Goal: Check status: Check status

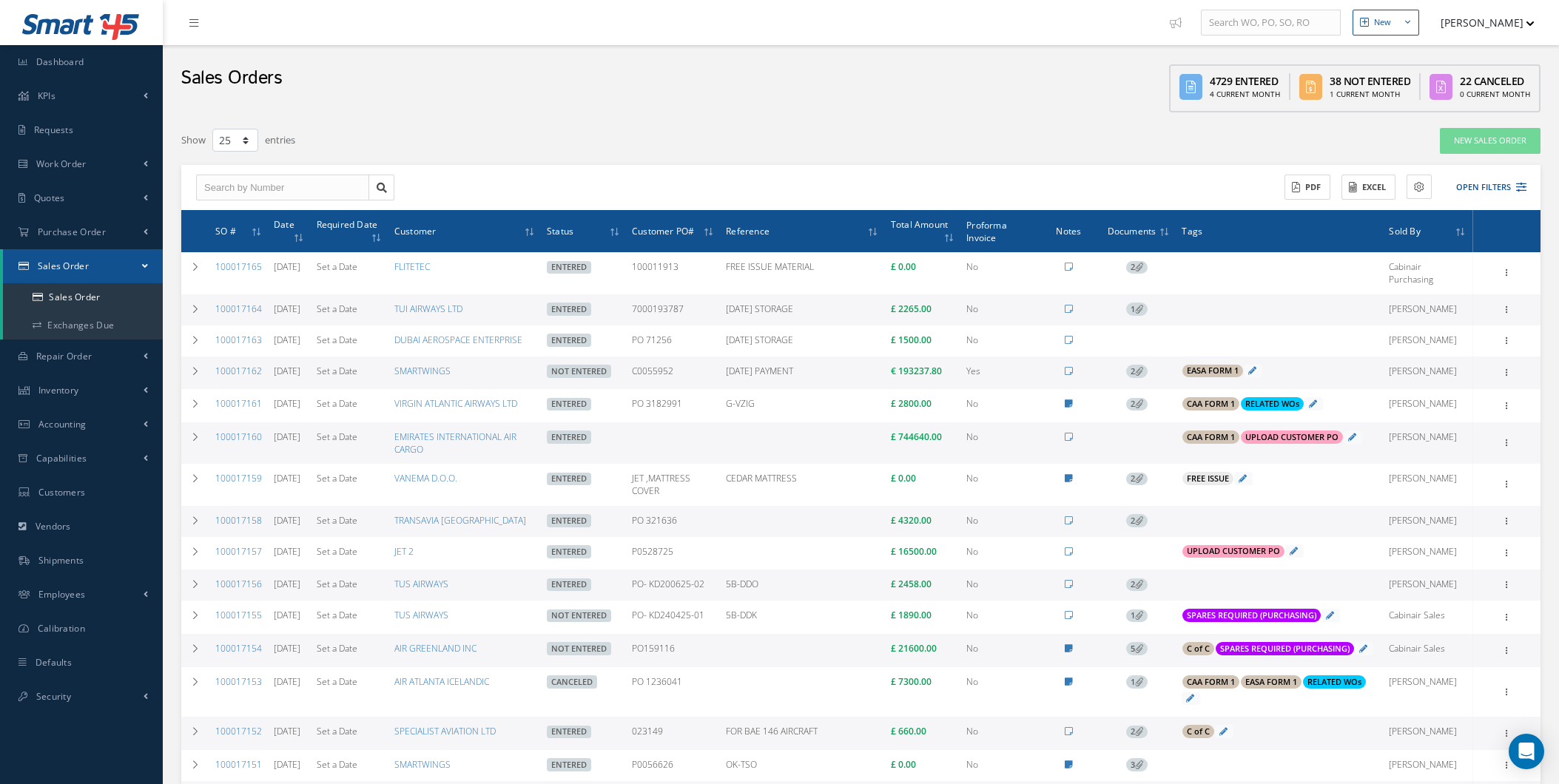
select select "25"
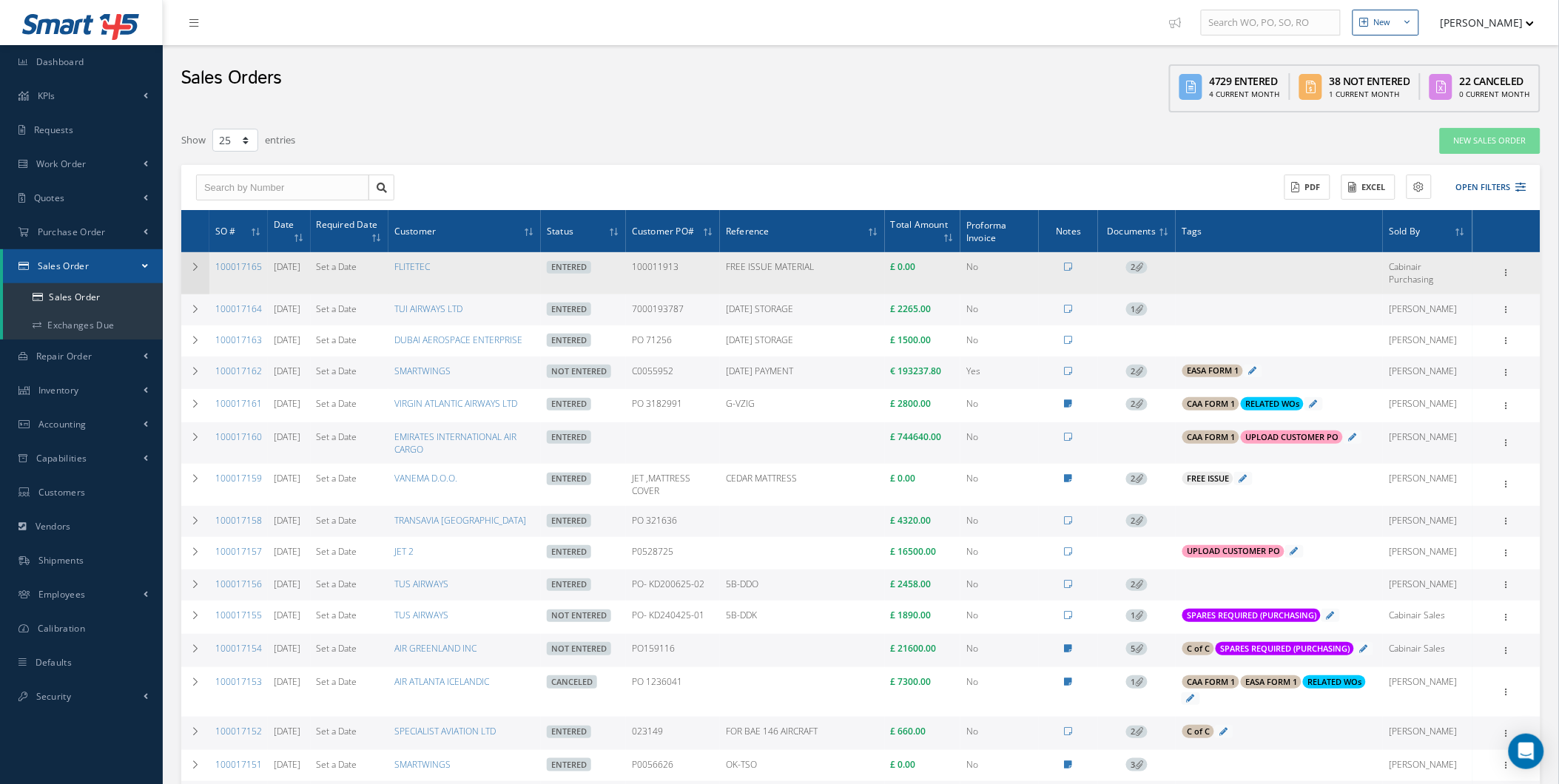
click at [190, 270] on icon at bounding box center [196, 267] width 11 height 9
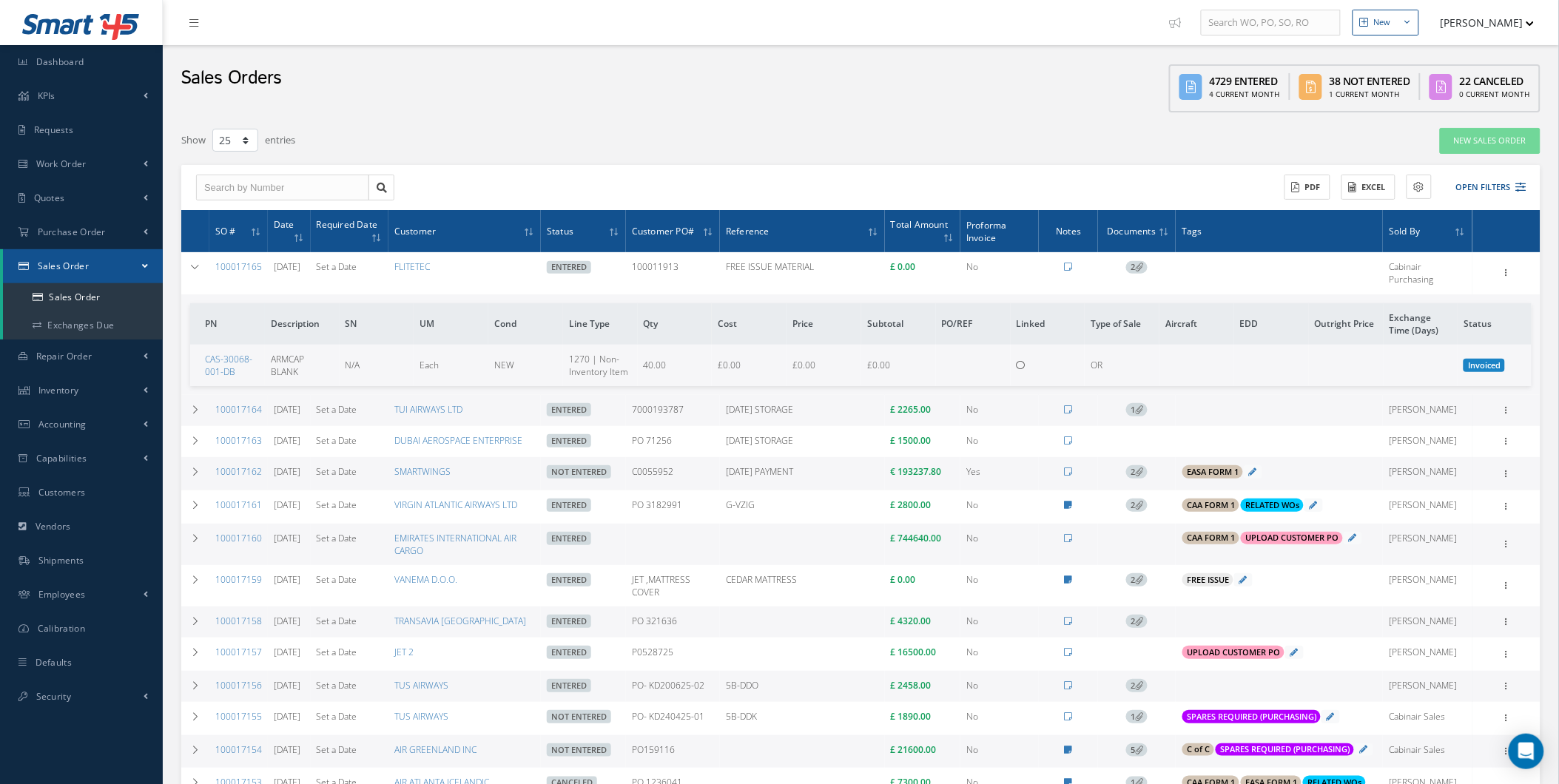
click at [262, 262] on td "100017165" at bounding box center [238, 273] width 58 height 41
click at [234, 255] on td "100017165" at bounding box center [238, 273] width 58 height 41
click at [235, 260] on link "100017165" at bounding box center [239, 267] width 47 height 13
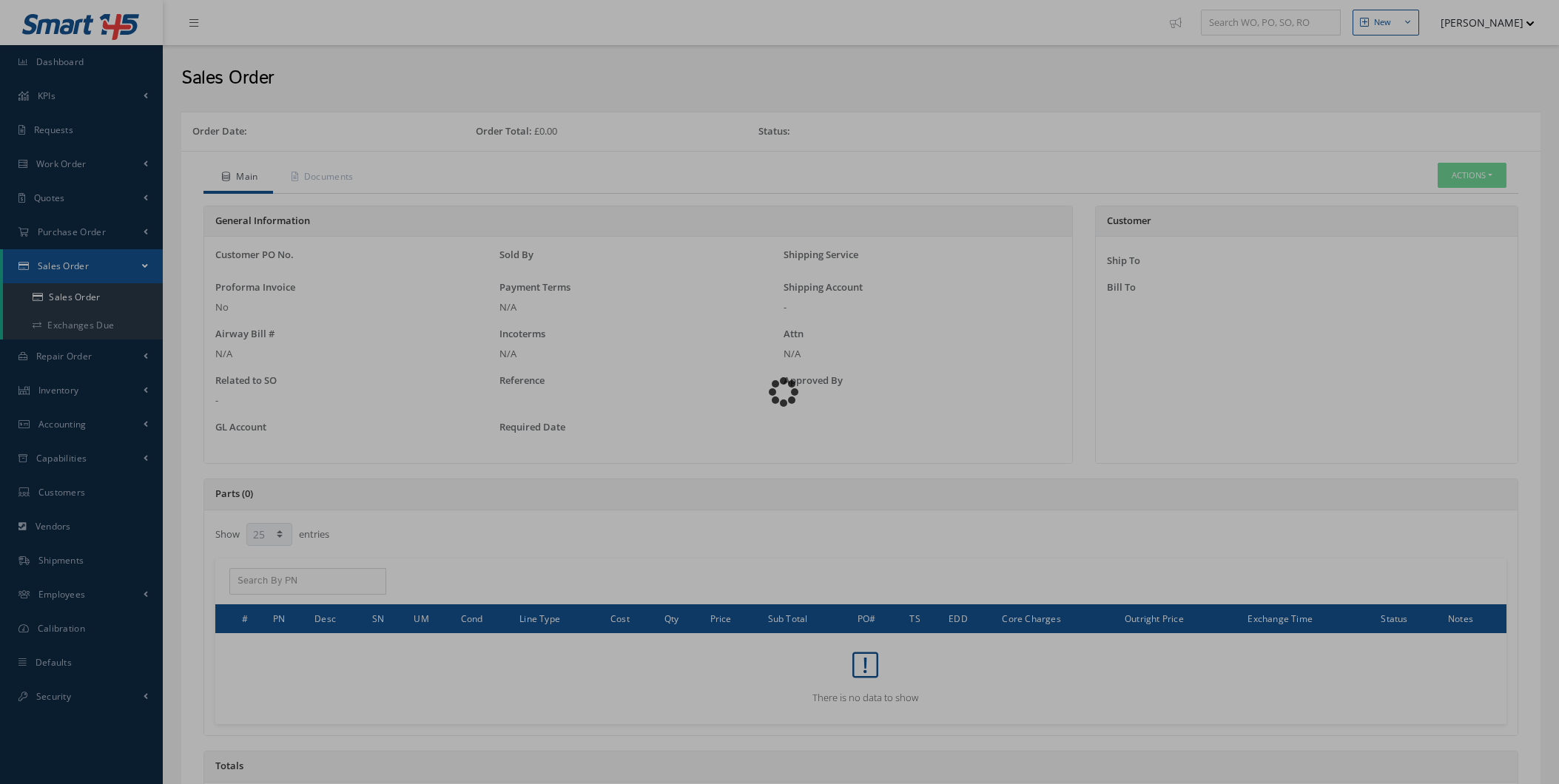
select select "25"
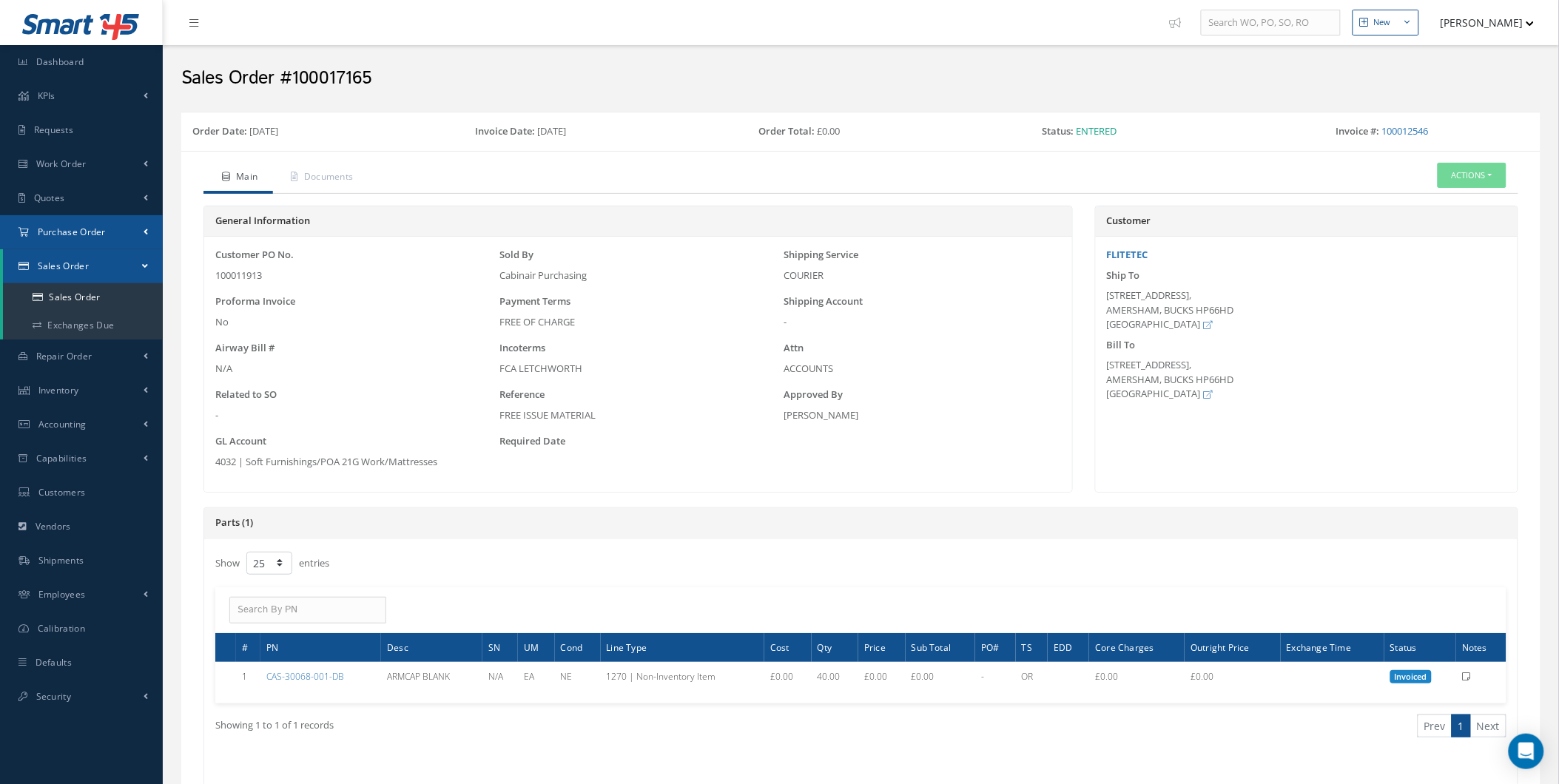
click at [101, 228] on span "Purchase Order" at bounding box center [72, 232] width 68 height 13
click at [102, 265] on a=1&status_id=2&status_id=3&status_id=5&collapsedFilters"] "Purchase Orders" at bounding box center [83, 263] width 160 height 28
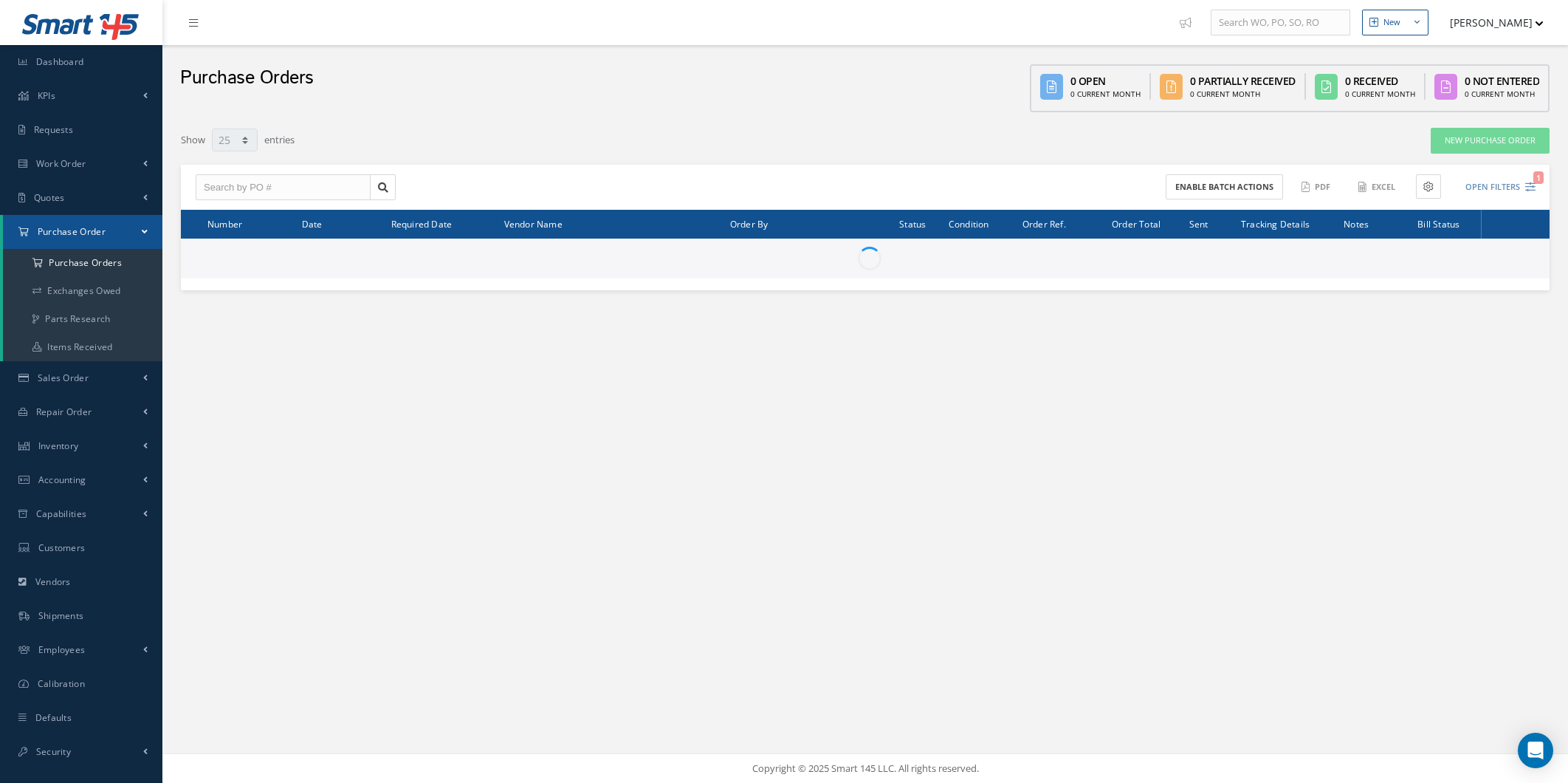
select select "25"
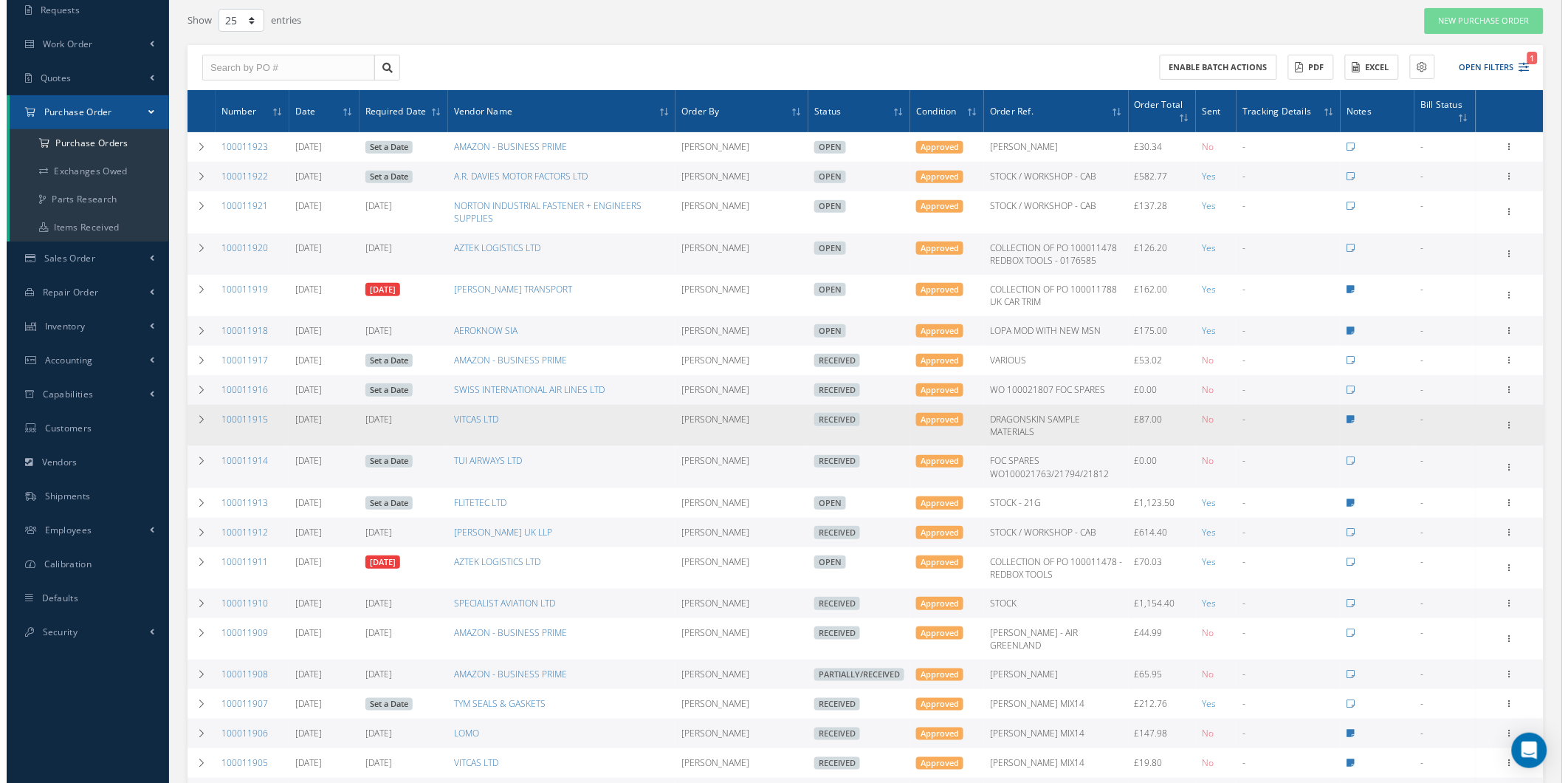
scroll to position [82, 0]
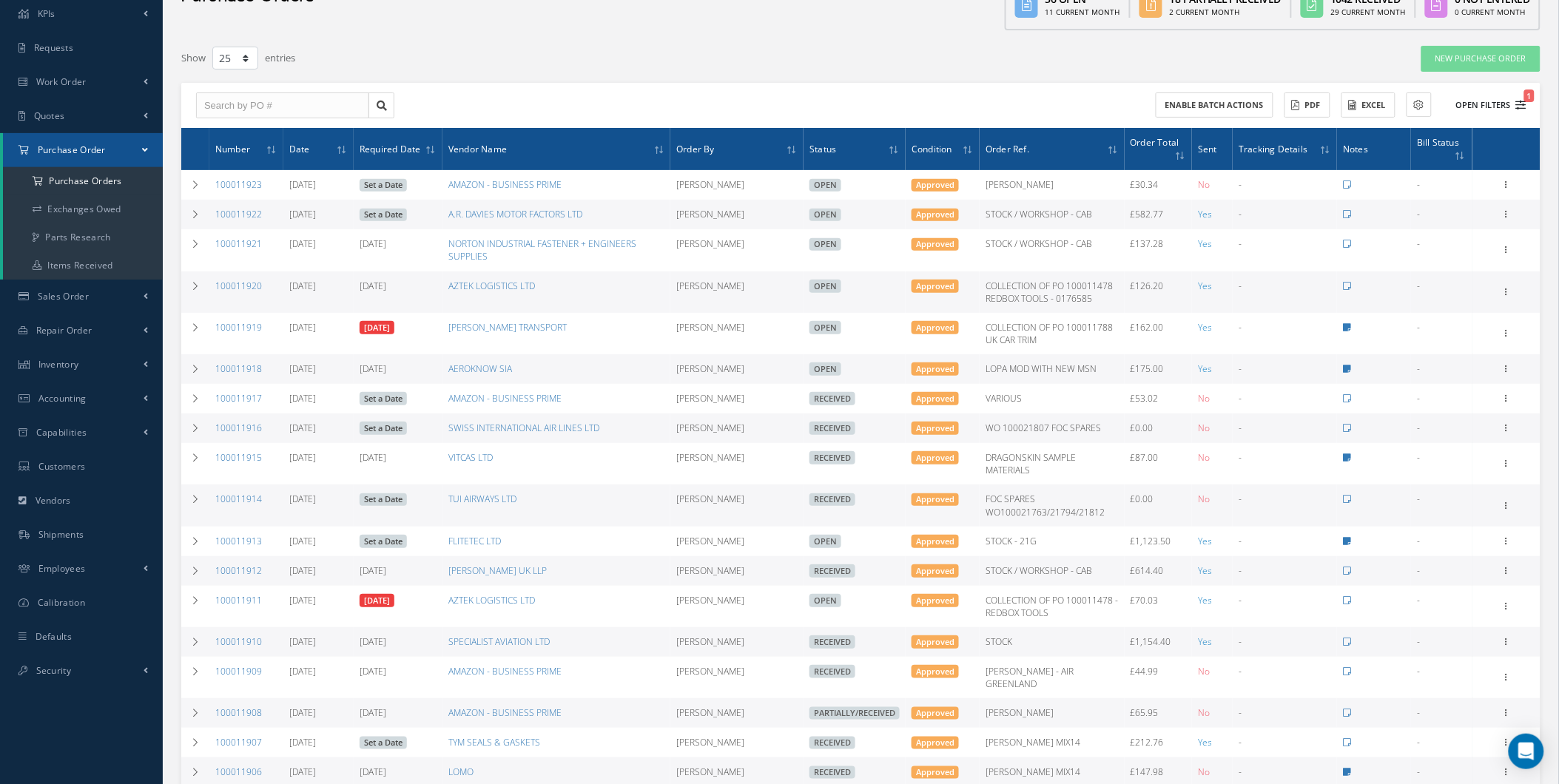
click at [1463, 108] on button "Open Filters 1" at bounding box center [1484, 105] width 84 height 24
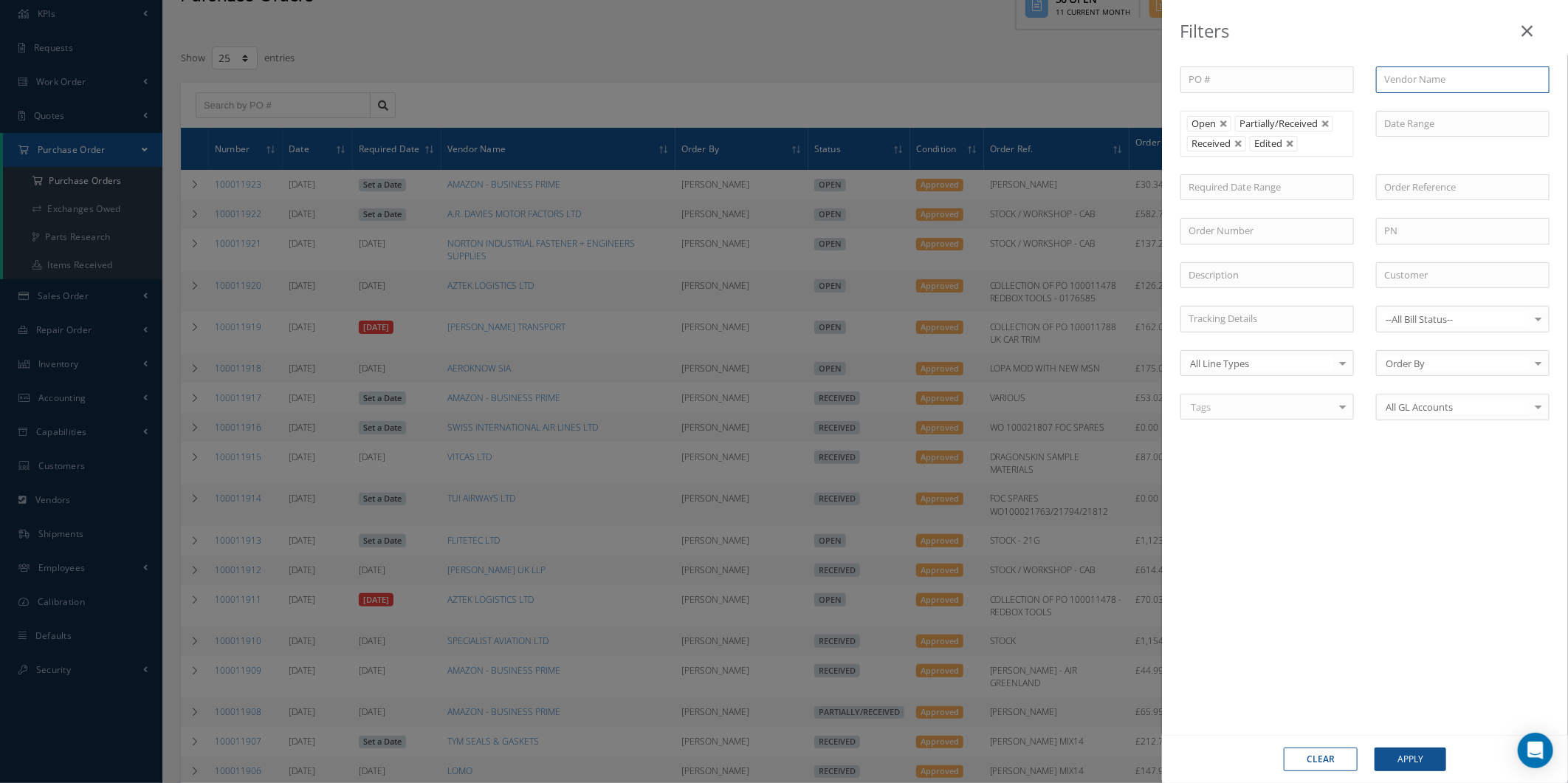
click at [1429, 78] on input "text" at bounding box center [1463, 80] width 174 height 27
click at [1468, 113] on div "FLITETEC LTD" at bounding box center [1463, 107] width 172 height 27
type input "FLITETEC LTD"
click at [1416, 755] on button "Apply" at bounding box center [1411, 760] width 72 height 23
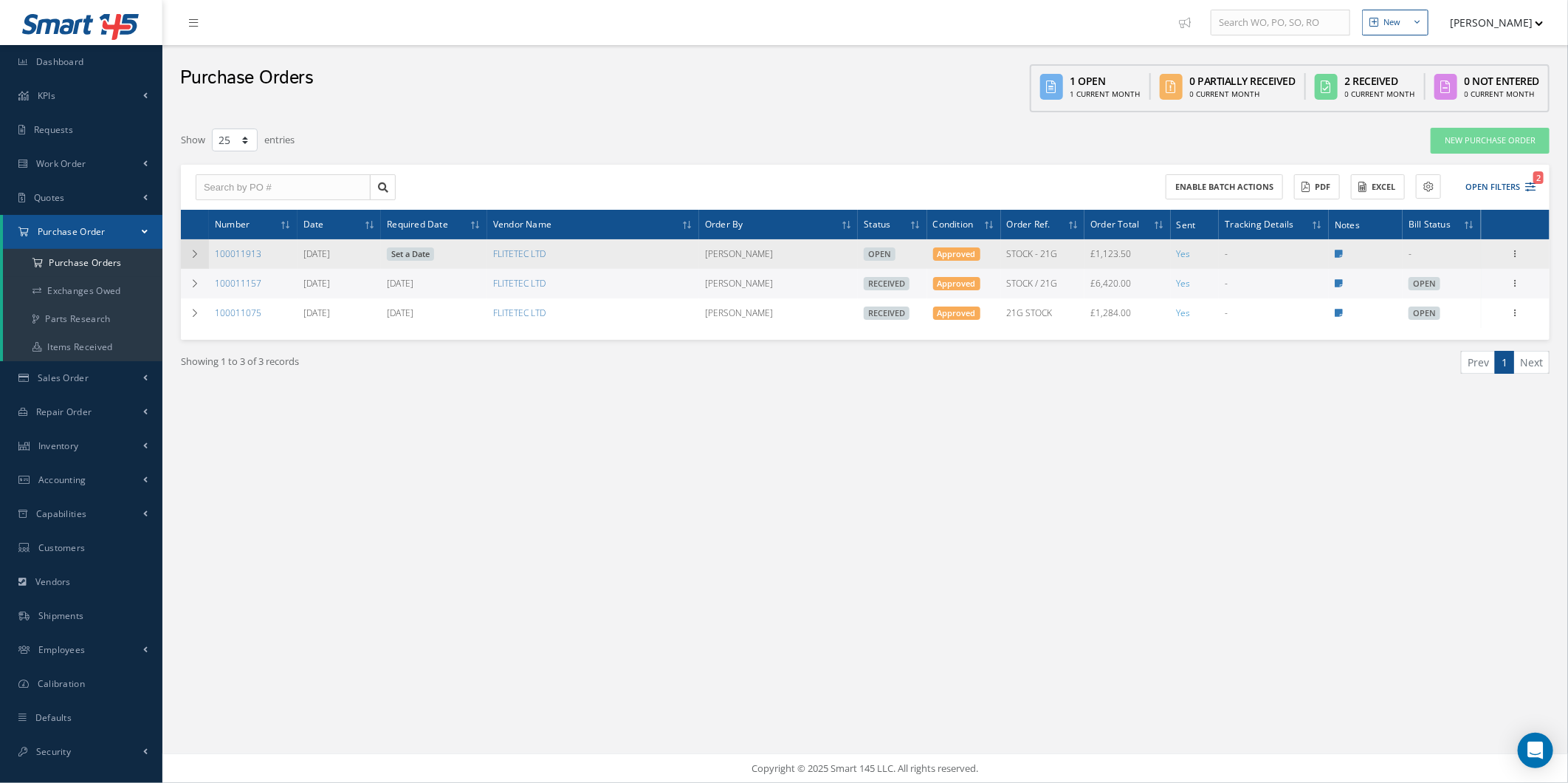
click at [197, 247] on td at bounding box center [195, 254] width 28 height 30
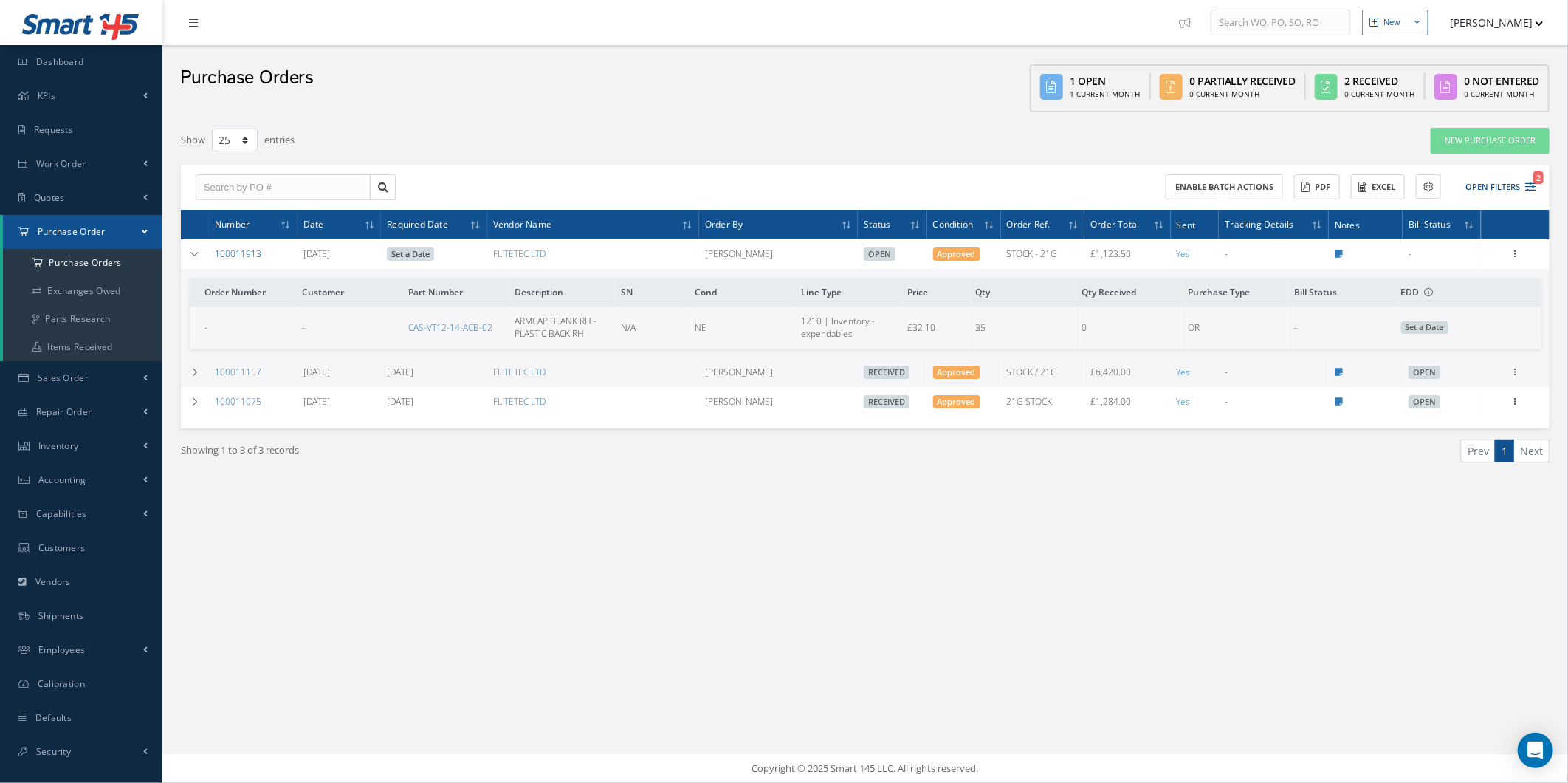
click at [241, 248] on link "100011913" at bounding box center [238, 254] width 47 height 13
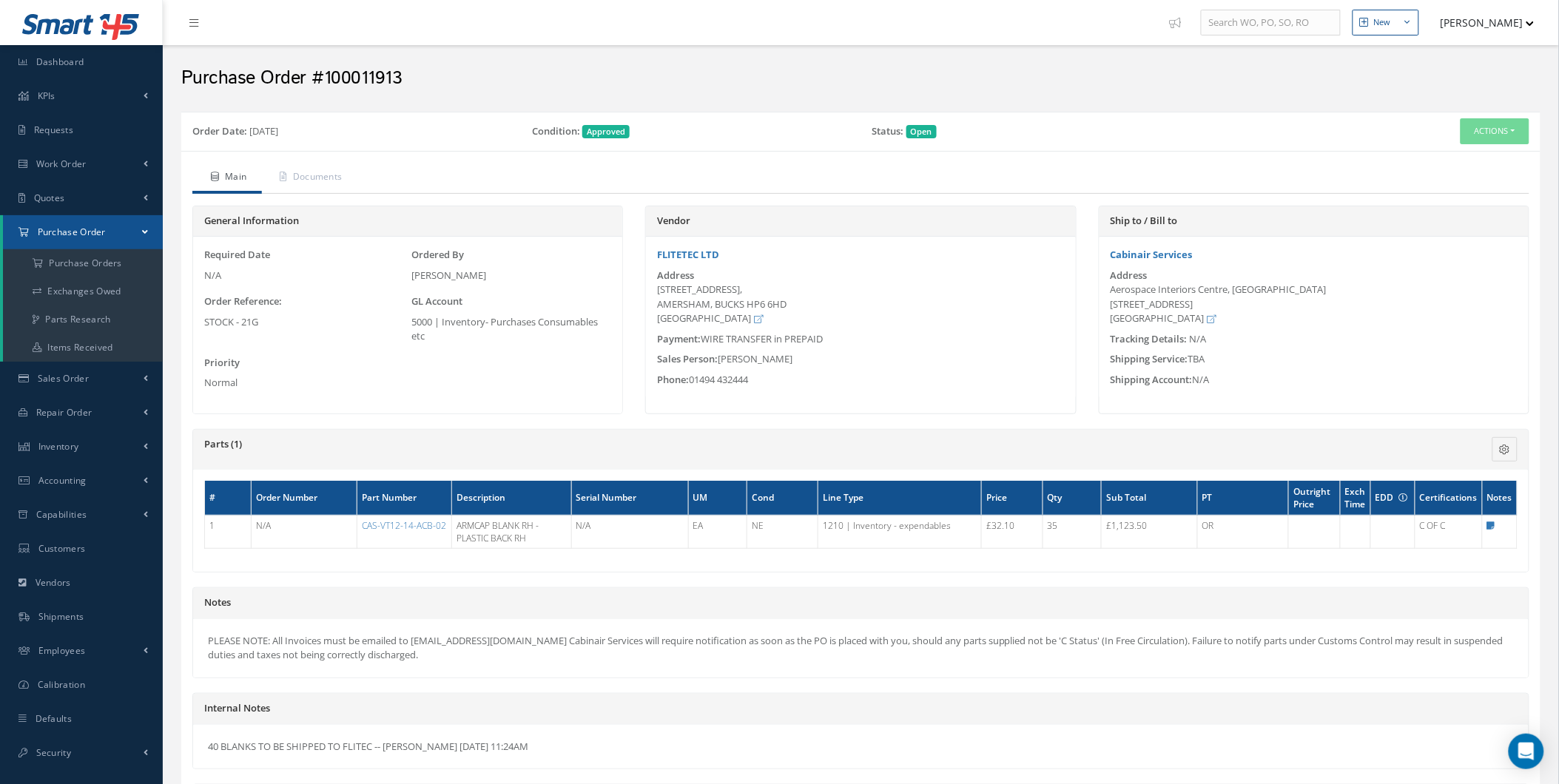
click at [723, 340] on div "Payment: WIRE TRANSFER in PREPAID" at bounding box center [861, 339] width 430 height 14
drag, startPoint x: 723, startPoint y: 340, endPoint x: 650, endPoint y: 417, distance: 106.1
click at [650, 417] on div "Vendor FLITETEC LTD Address UNIT 9, 28 PLANTATION ROAD, AMERSHAM, BUCKS HP6 6HD…" at bounding box center [861, 317] width 453 height 224
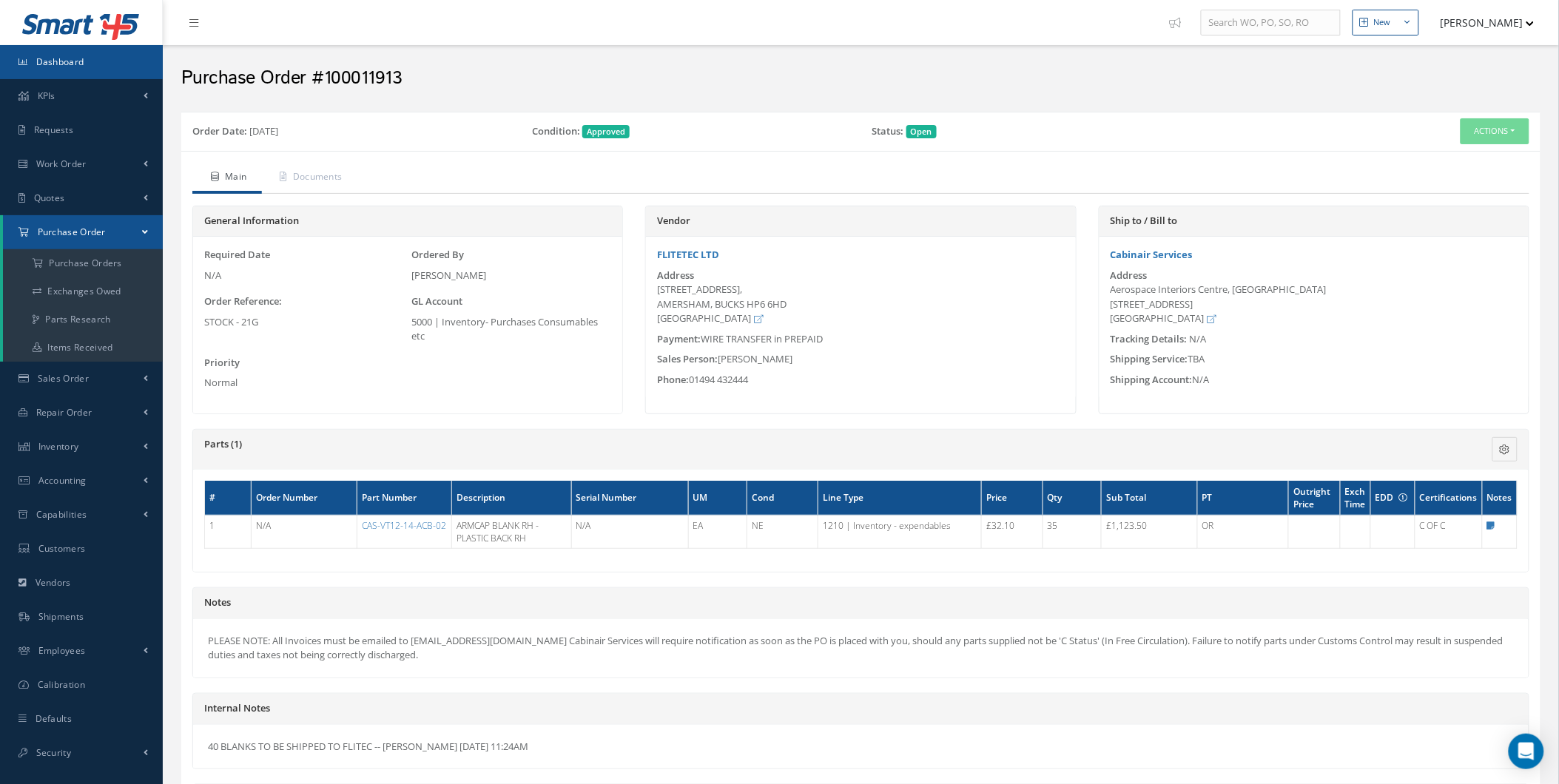
click at [83, 52] on link "Dashboard" at bounding box center [81, 62] width 163 height 34
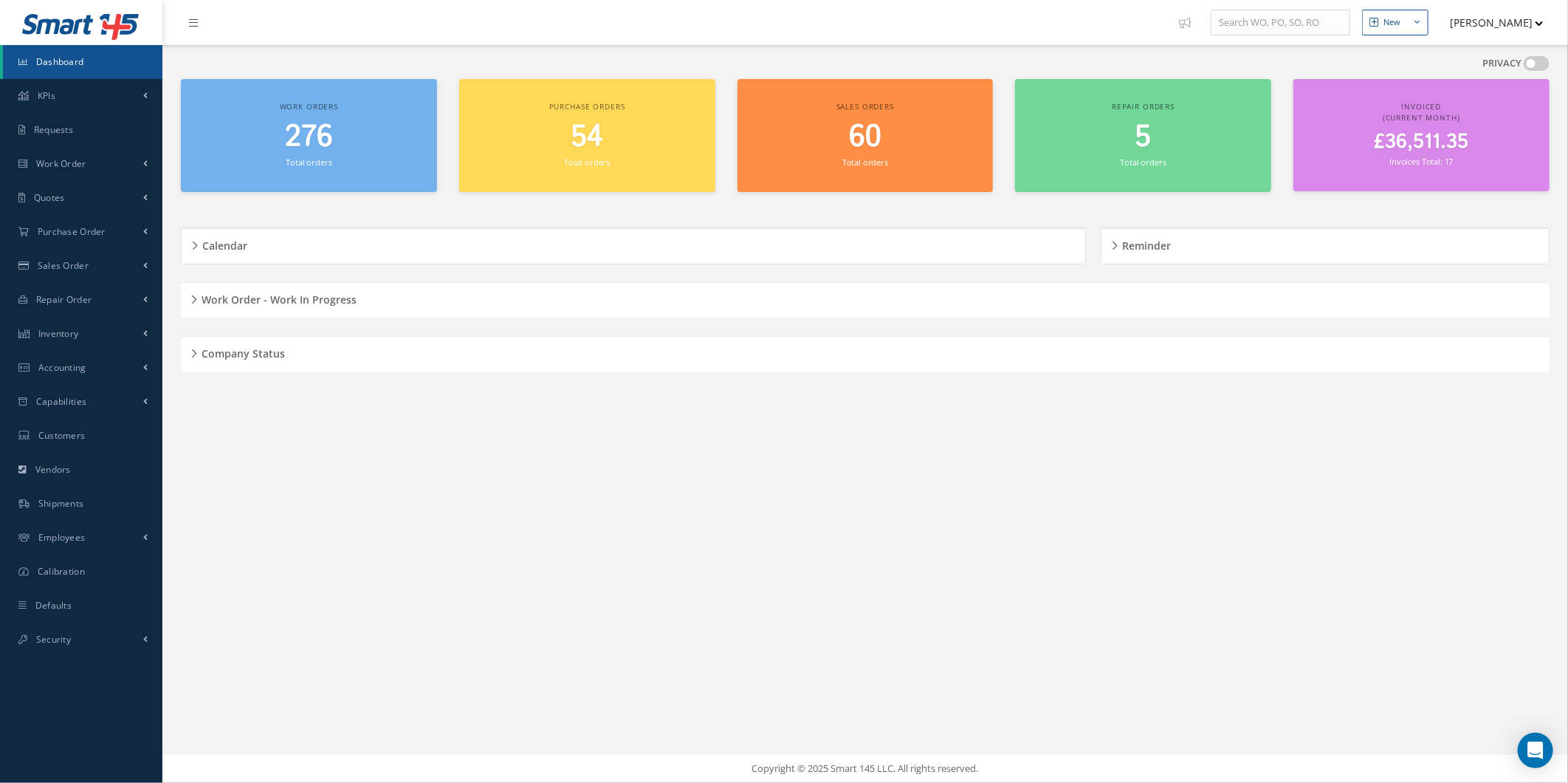
click at [169, 222] on div "New New Work Order New Purchase Order New Customer Quote New Sales Order New Re…" at bounding box center [865, 391] width 1406 height 783
click at [223, 260] on div "Calendar" at bounding box center [634, 247] width 904 height 36
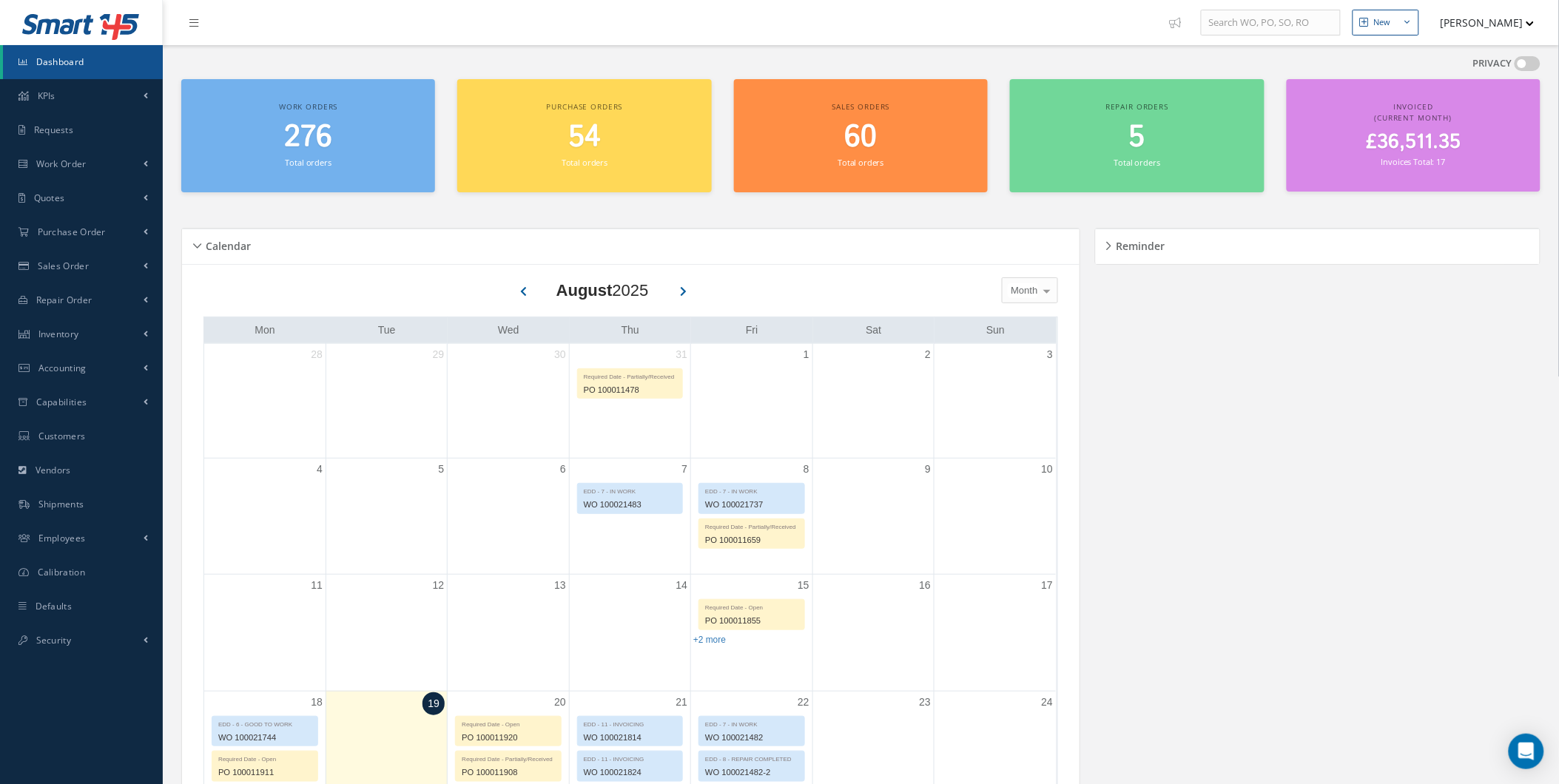
click at [224, 260] on div "Calendar" at bounding box center [631, 247] width 898 height 36
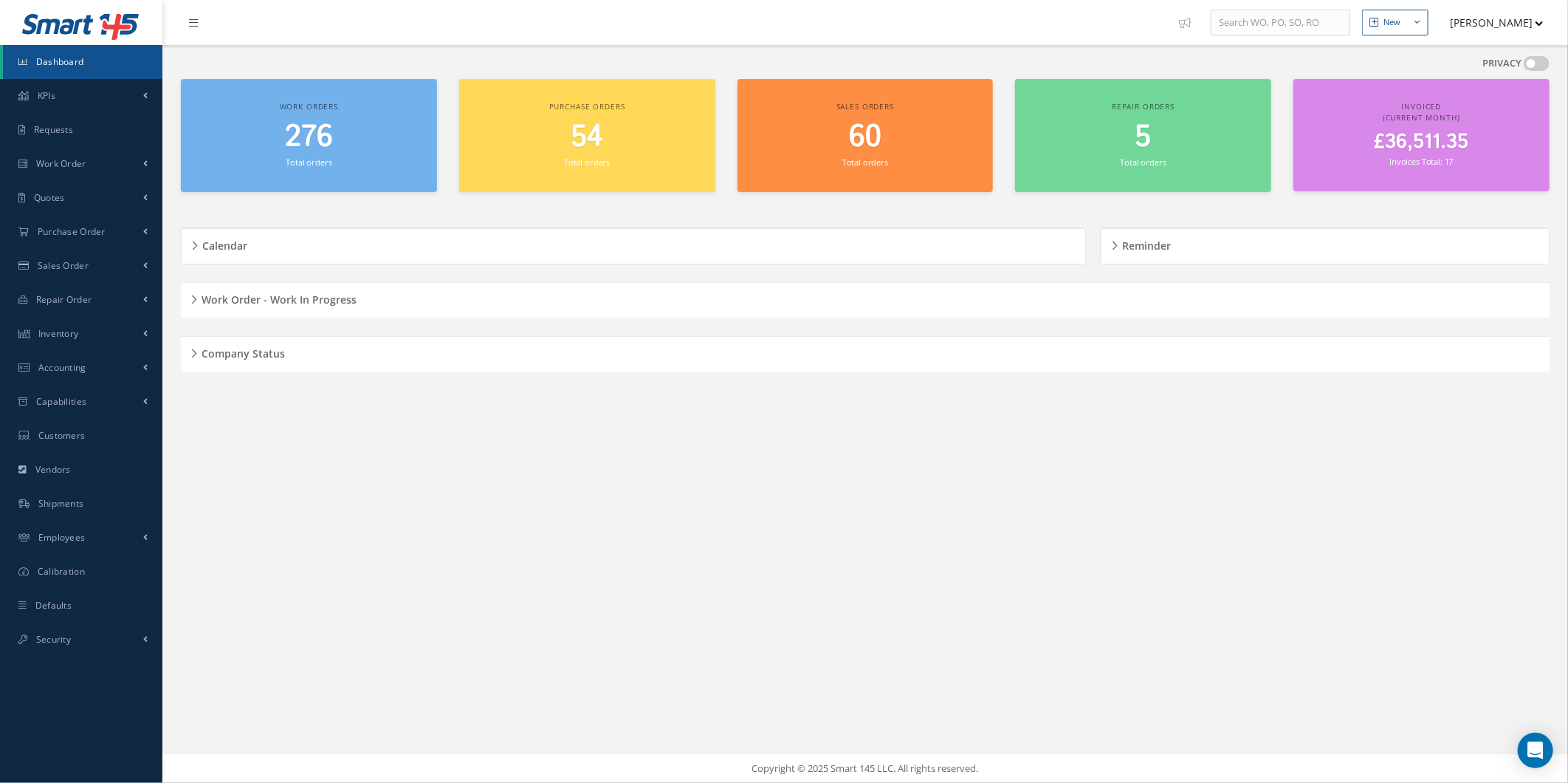
click at [192, 365] on div "Company Status" at bounding box center [865, 354] width 1369 height 23
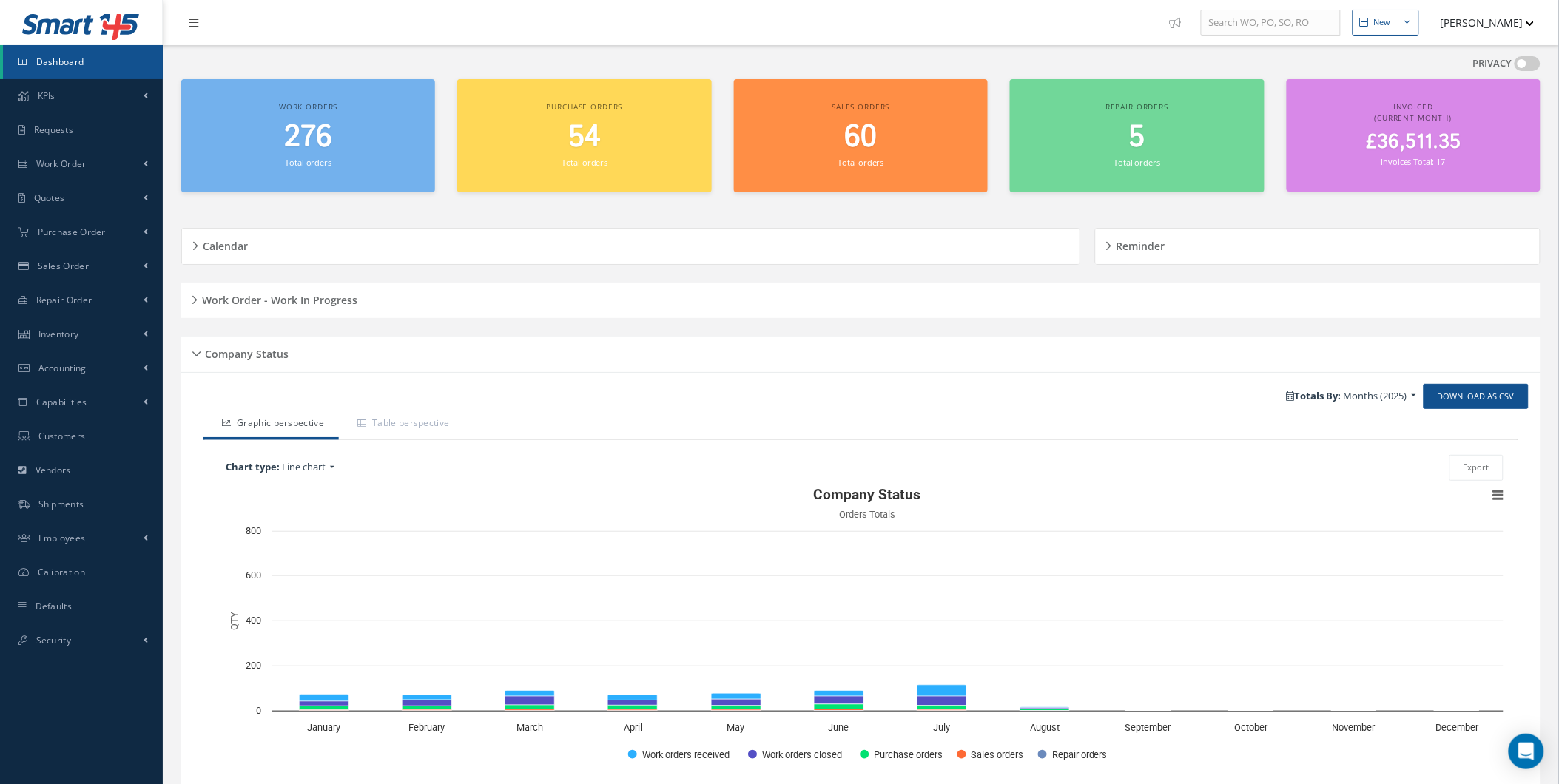
click at [209, 301] on h5 "Work Order - Work In Progress" at bounding box center [278, 298] width 160 height 18
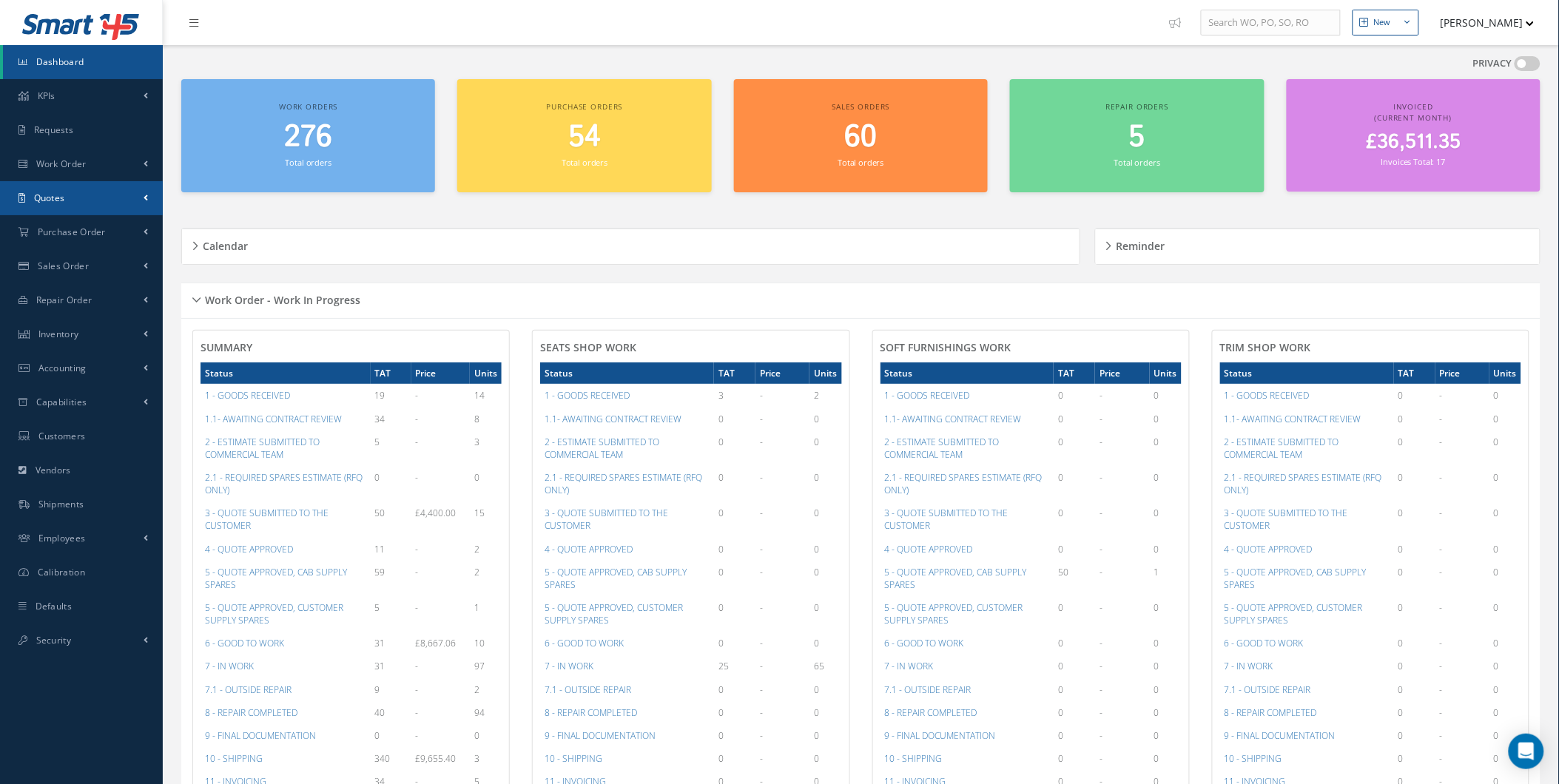
click at [111, 181] on link "Quotes" at bounding box center [81, 198] width 163 height 34
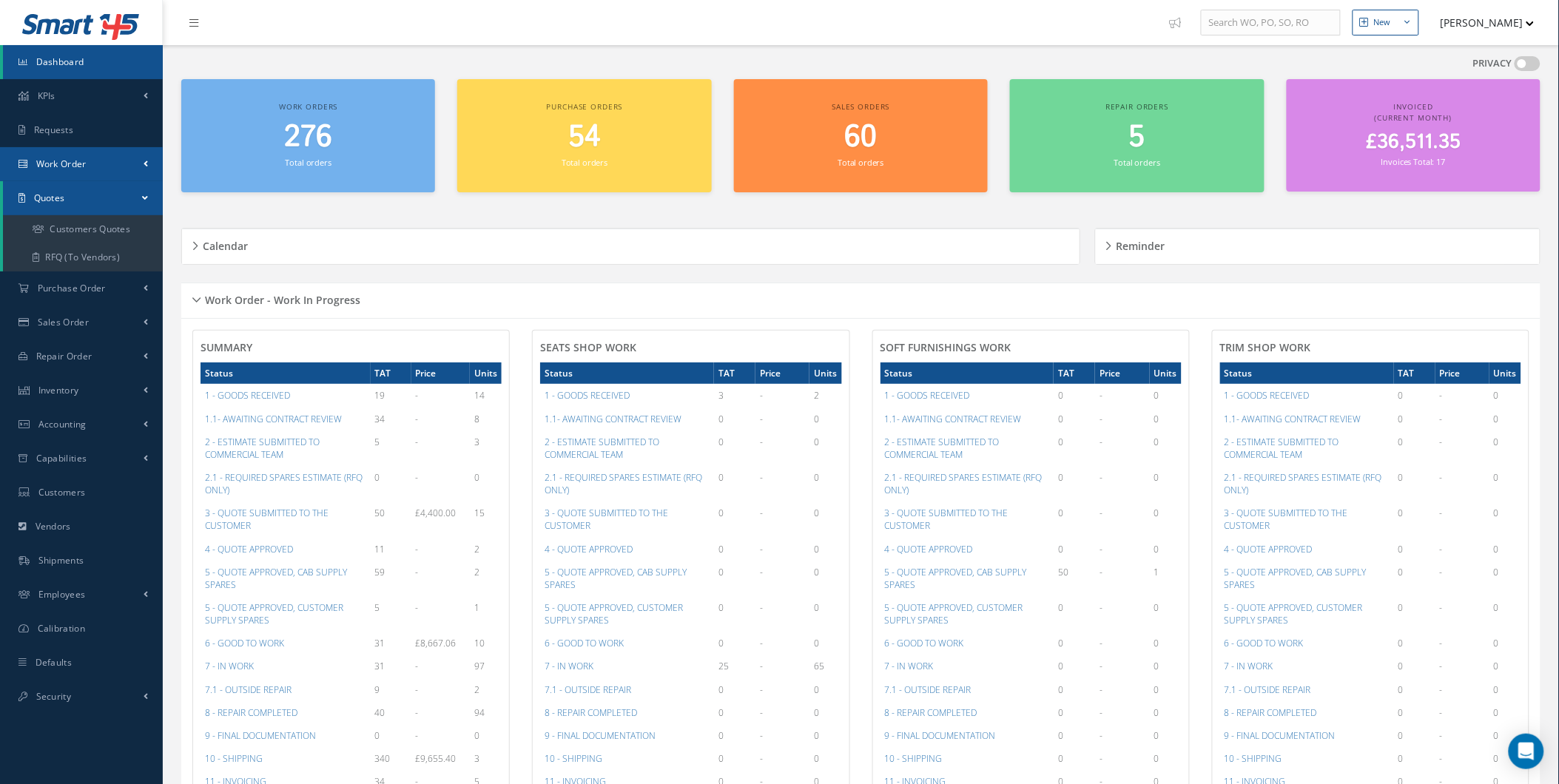
click at [120, 152] on link "Work Order" at bounding box center [81, 164] width 163 height 34
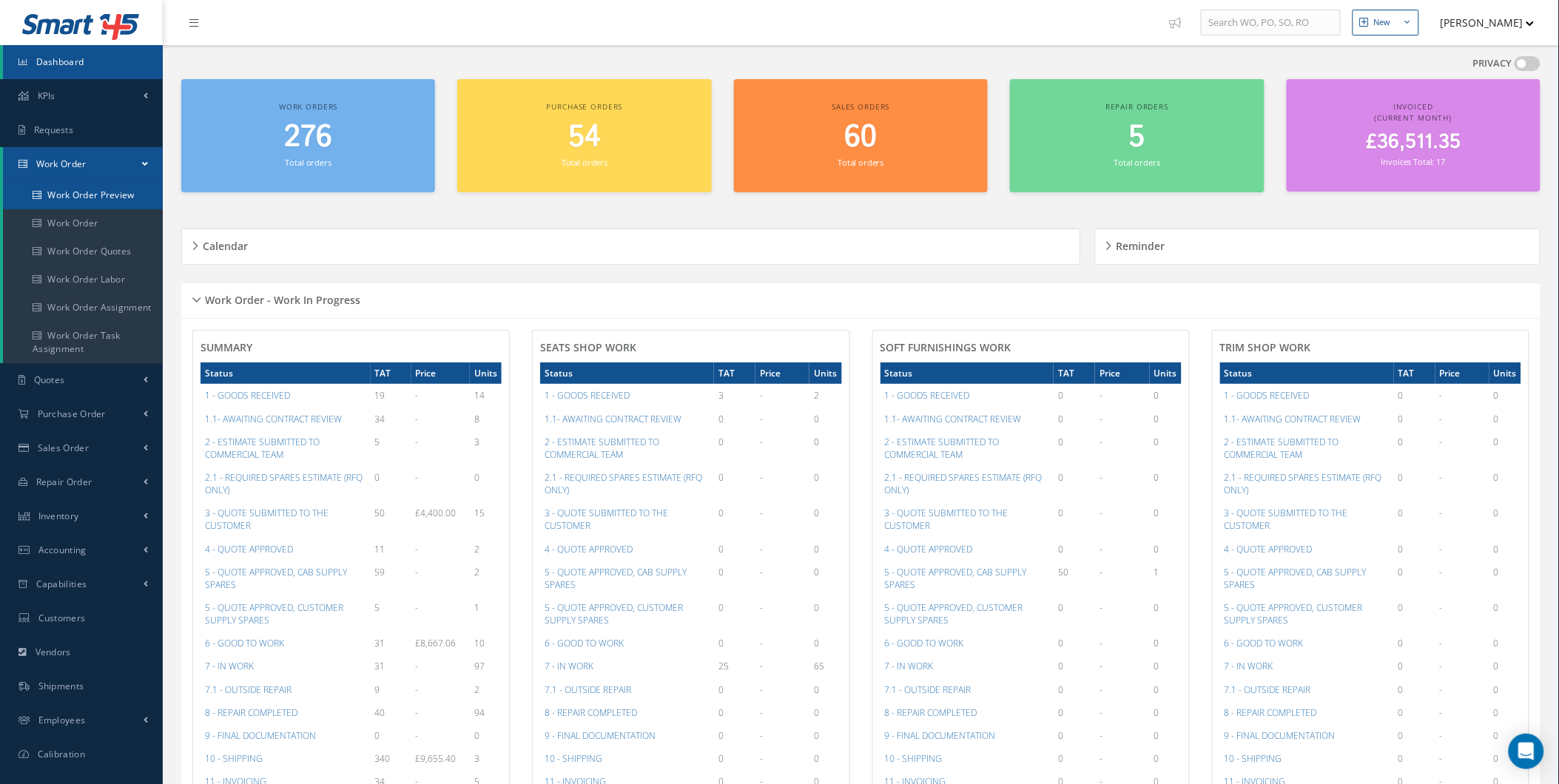
click at [123, 185] on link "Work Order Preview" at bounding box center [83, 195] width 160 height 28
click at [99, 242] on link "Work Order Quotes" at bounding box center [83, 251] width 160 height 28
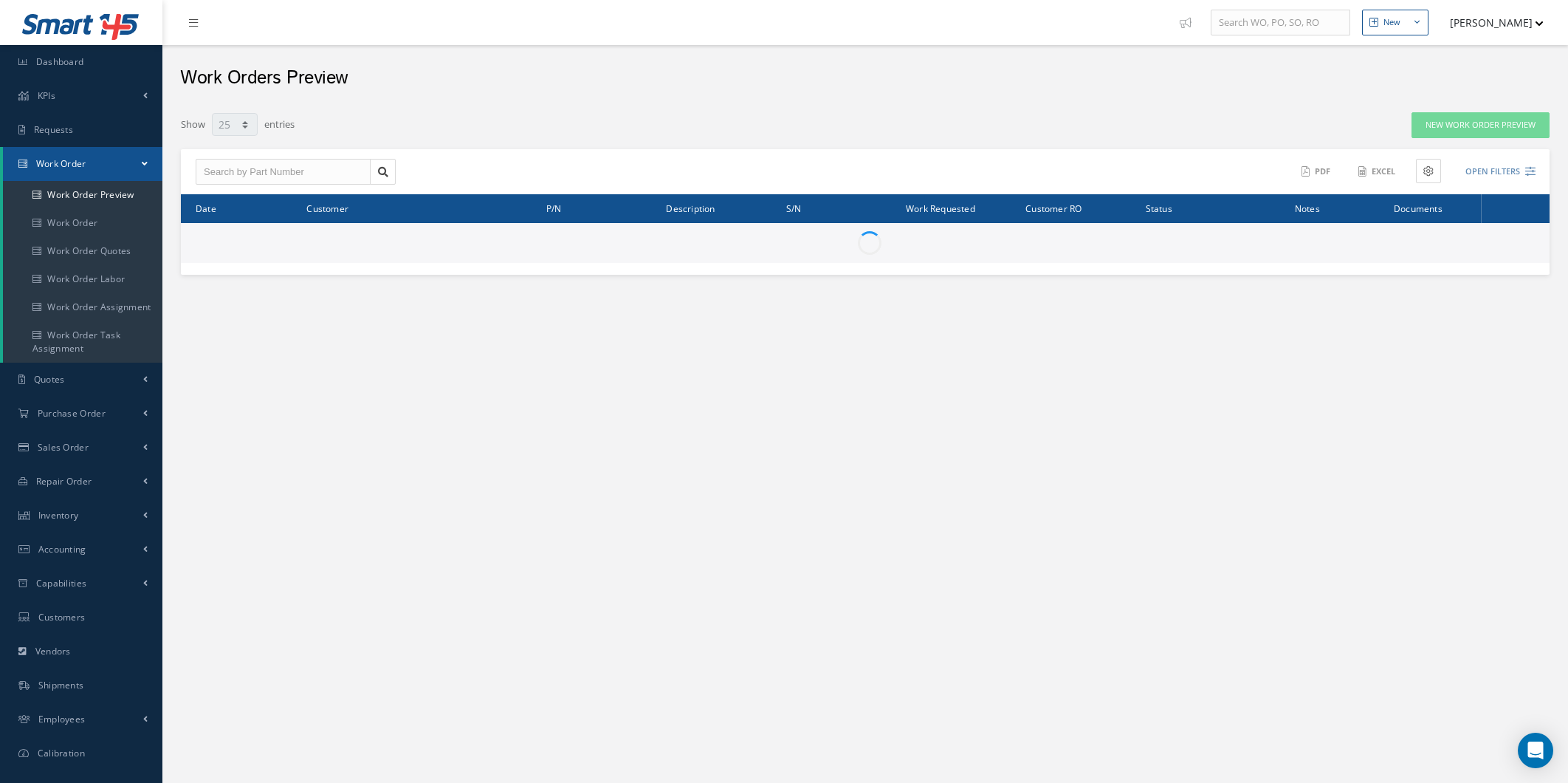
select select "25"
click at [106, 228] on link "Work Order" at bounding box center [82, 222] width 160 height 28
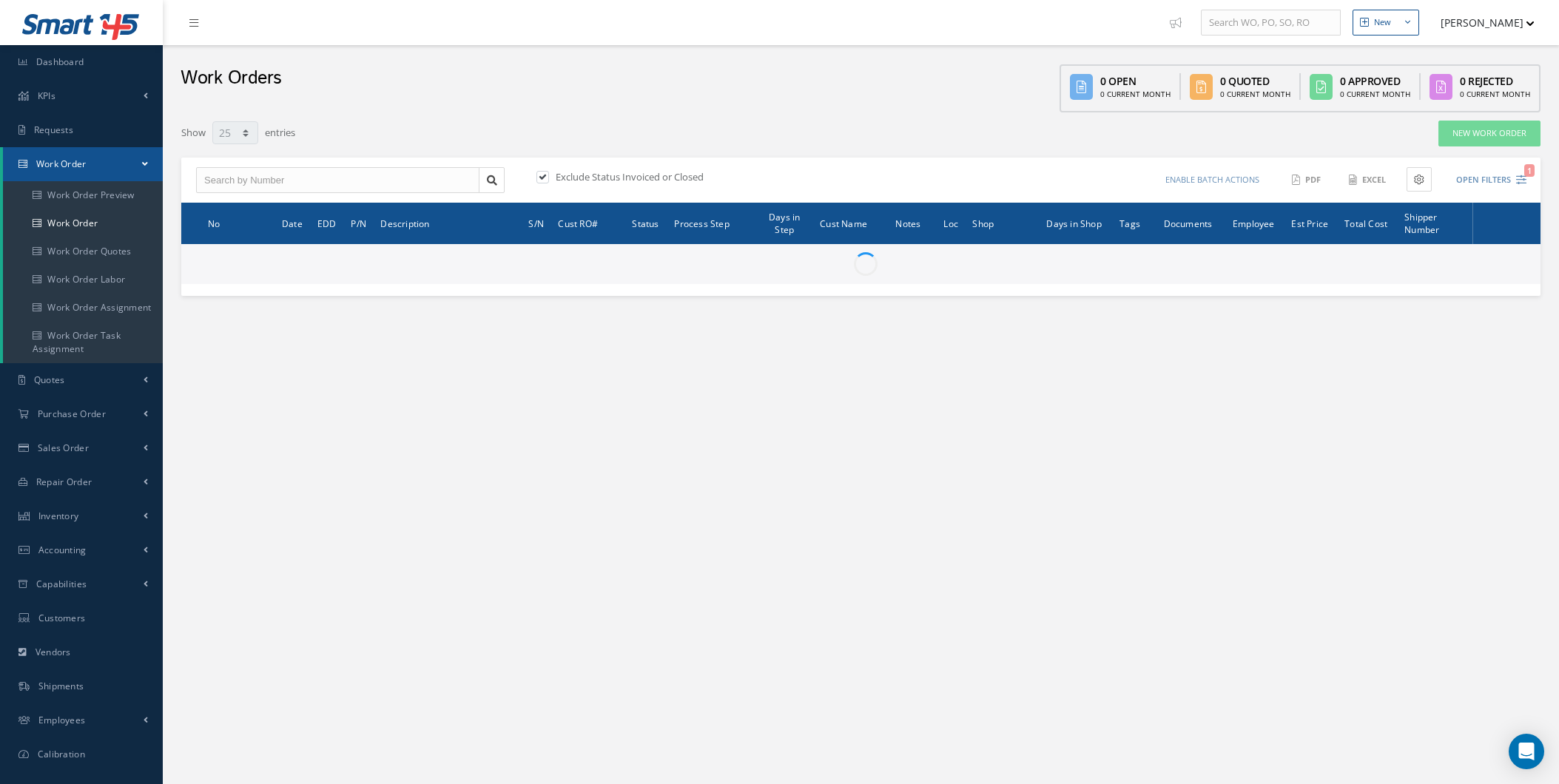
select select "25"
